Goal: Find contact information: Find contact information

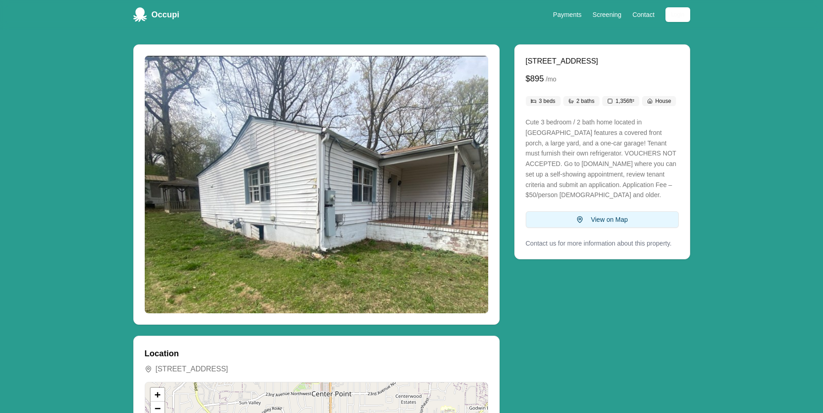
click at [603, 222] on button "View on Map" at bounding box center [602, 220] width 153 height 16
click at [643, 15] on link "Contact" at bounding box center [643, 14] width 22 height 7
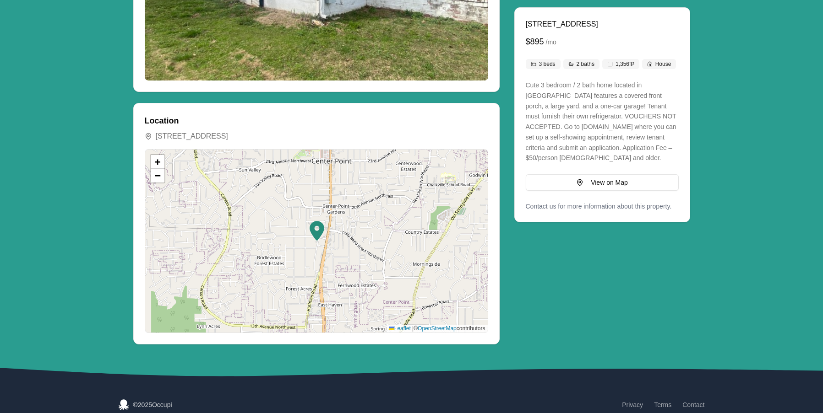
scroll to position [241, 0]
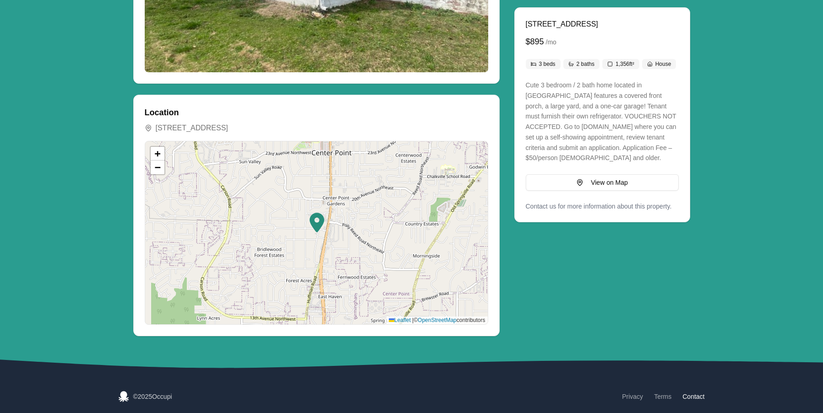
click at [690, 398] on link "Contact" at bounding box center [693, 396] width 22 height 9
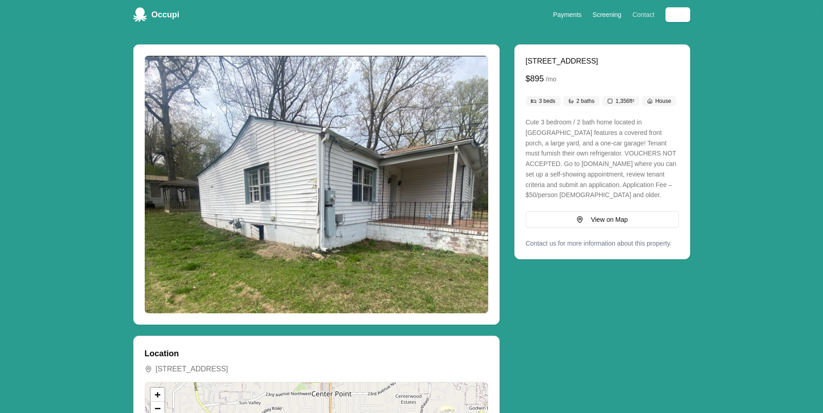
click at [642, 15] on link "Contact" at bounding box center [643, 14] width 22 height 7
click at [554, 243] on p "Contact us for more information about this property." at bounding box center [602, 243] width 153 height 9
click at [657, 244] on p "Contact us for more information about this property." at bounding box center [602, 243] width 153 height 9
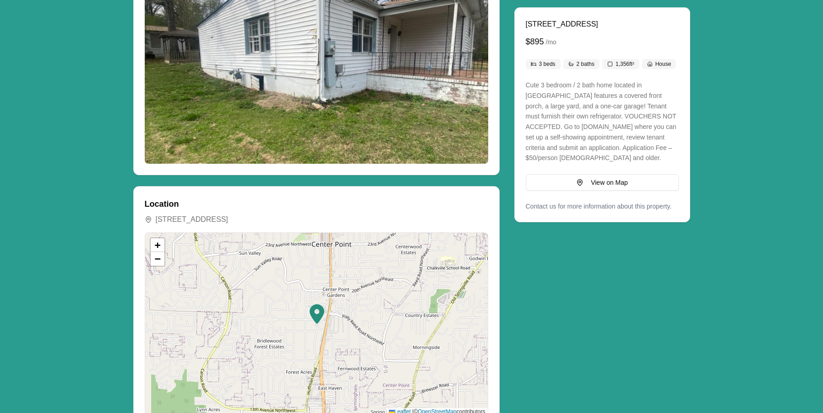
scroll to position [183, 0]
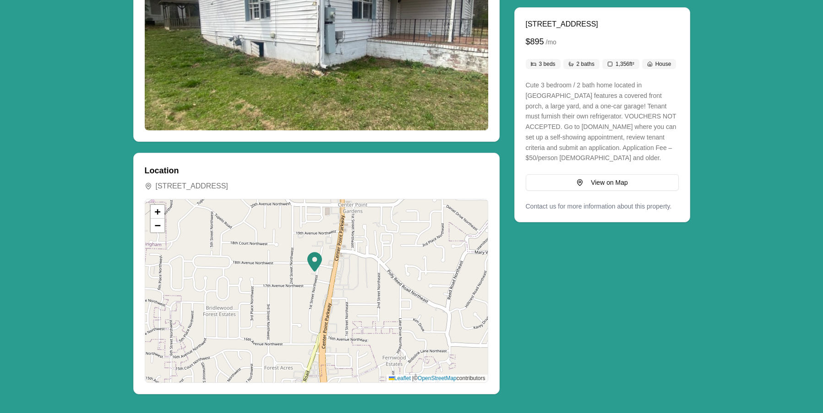
drag, startPoint x: 312, startPoint y: 299, endPoint x: 407, endPoint y: 225, distance: 120.3
click at [407, 225] on div "+ − Leaflet | © OpenStreetMap contributors" at bounding box center [316, 291] width 342 height 183
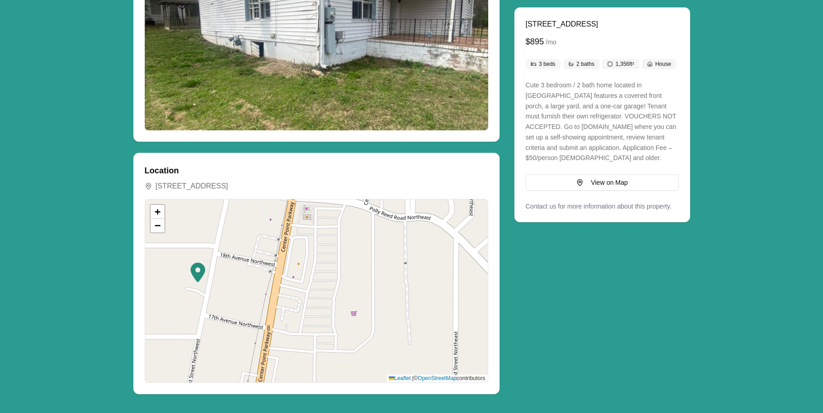
drag, startPoint x: 406, startPoint y: 282, endPoint x: 397, endPoint y: 355, distance: 74.2
click at [397, 355] on div "+ − Leaflet | © OpenStreetMap contributors" at bounding box center [316, 291] width 342 height 183
click at [405, 285] on div "+ − Leaflet | © OpenStreetMap contributors" at bounding box center [316, 291] width 342 height 183
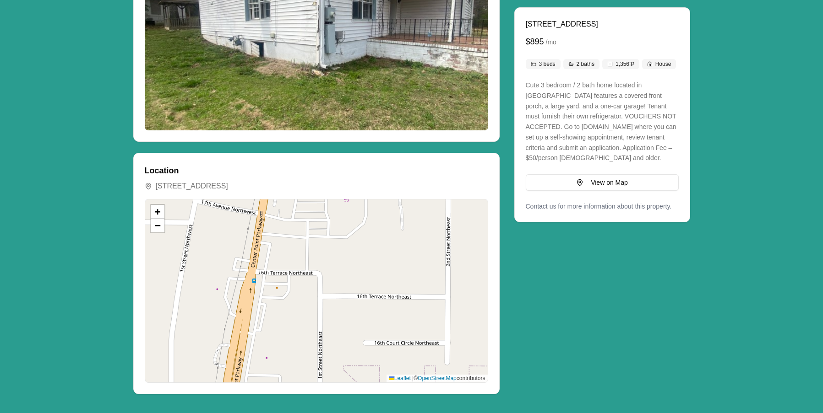
drag, startPoint x: 400, startPoint y: 283, endPoint x: 392, endPoint y: 168, distance: 116.1
click at [392, 168] on div "Location [STREET_ADDRESS] + − Leaflet | © OpenStreetMap contributors" at bounding box center [316, 273] width 343 height 219
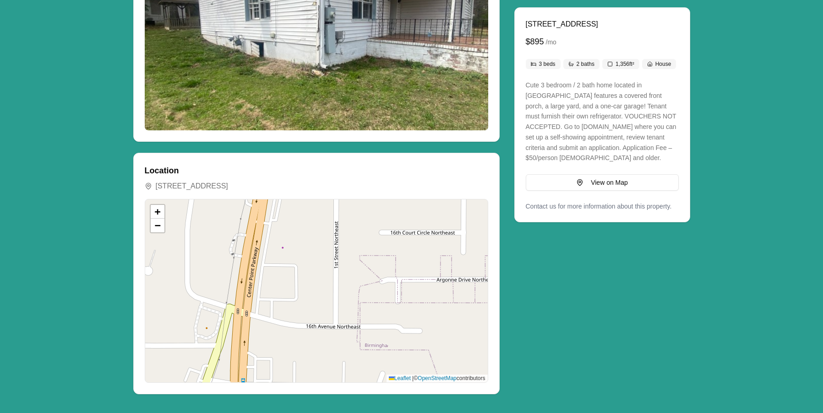
drag, startPoint x: 374, startPoint y: 314, endPoint x: 391, endPoint y: 205, distance: 110.2
click at [391, 205] on div "+ − Leaflet | © OpenStreetMap contributors" at bounding box center [316, 291] width 342 height 183
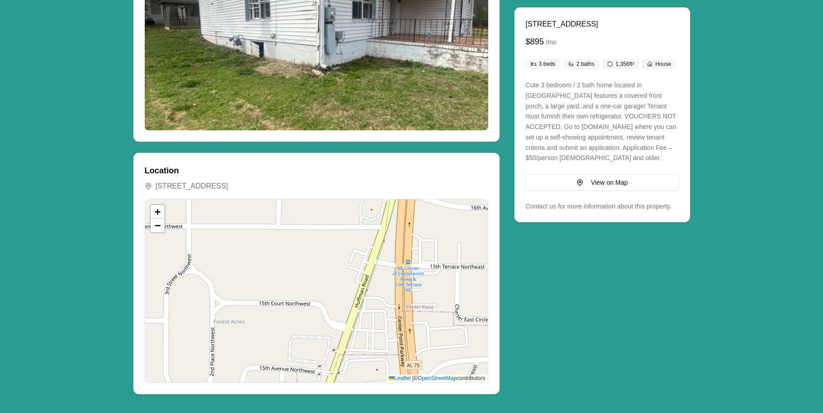
drag, startPoint x: 343, startPoint y: 318, endPoint x: 508, endPoint y: 199, distance: 203.1
click at [508, 199] on div "[STREET_ADDRESS] $895 / mo 3 beds 2 baths 1,356 ft² House Cute 3 bedroom / 2 ba…" at bounding box center [411, 127] width 557 height 533
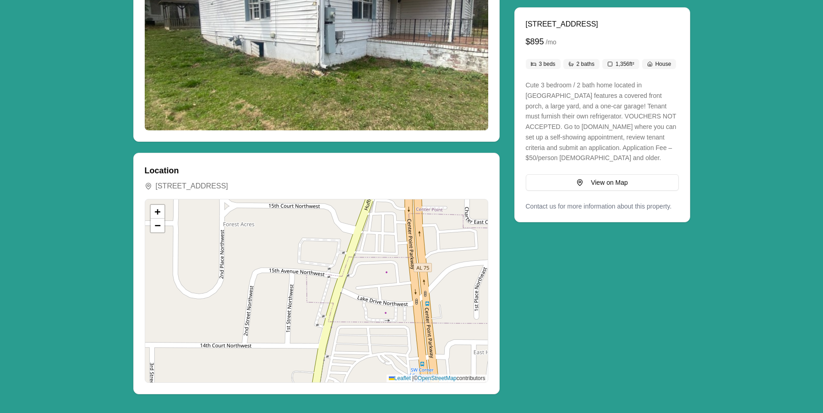
drag, startPoint x: 305, startPoint y: 349, endPoint x: 315, endPoint y: 251, distance: 98.0
click at [315, 251] on div "+ − Leaflet | © OpenStreetMap contributors" at bounding box center [316, 291] width 342 height 183
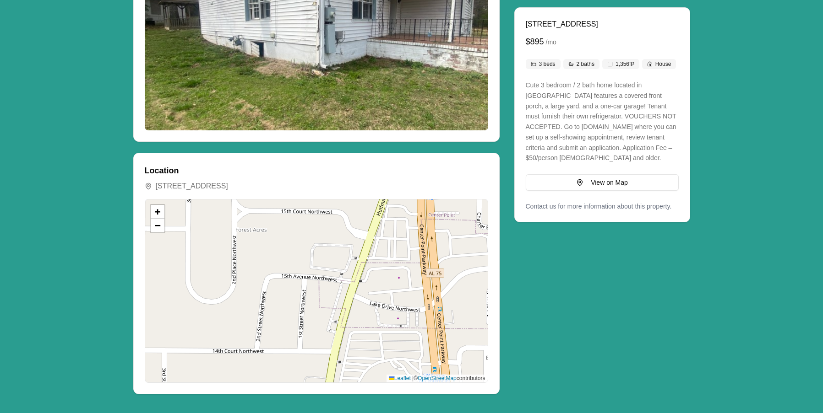
drag, startPoint x: 383, startPoint y: 304, endPoint x: 402, endPoint y: 298, distance: 20.1
click at [402, 297] on div "+ − Leaflet | © OpenStreetMap contributors" at bounding box center [316, 291] width 342 height 183
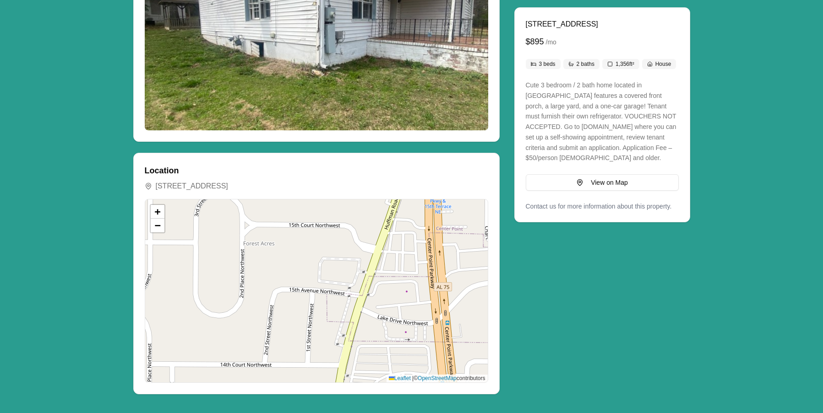
drag, startPoint x: 201, startPoint y: 315, endPoint x: 202, endPoint y: 340, distance: 25.7
click at [202, 340] on div "+ − Leaflet | © OpenStreetMap contributors" at bounding box center [316, 291] width 342 height 183
